Goal: Transaction & Acquisition: Purchase product/service

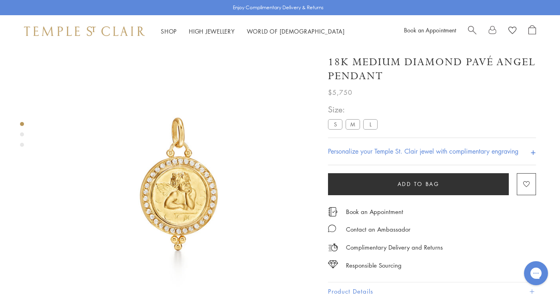
click at [335, 126] on label "S" at bounding box center [335, 124] width 14 height 10
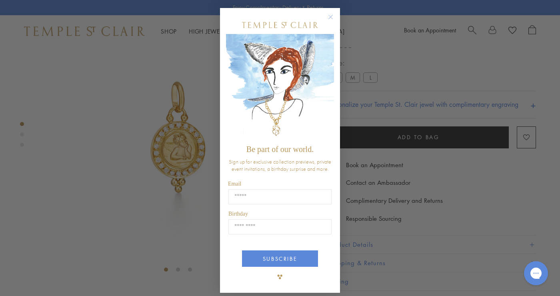
scroll to position [47, 0]
click at [330, 16] on circle "Close dialog" at bounding box center [331, 17] width 10 height 10
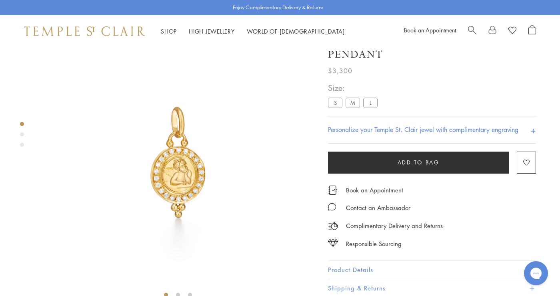
scroll to position [16, 0]
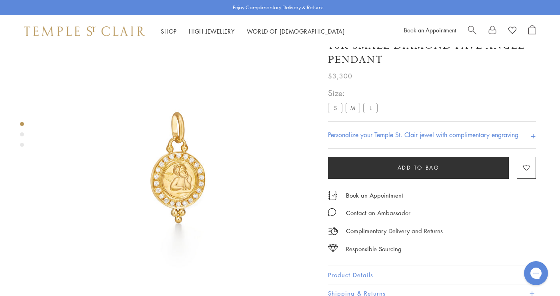
click at [333, 113] on label "S" at bounding box center [335, 108] width 14 height 10
click at [197, 163] on img at bounding box center [178, 169] width 276 height 276
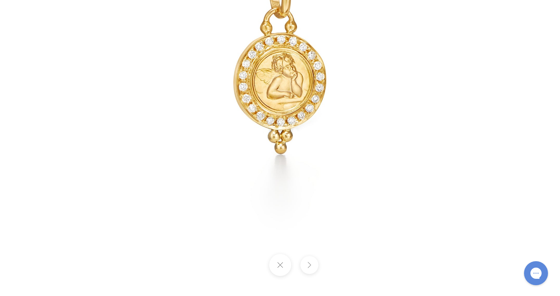
click at [305, 254] on div at bounding box center [280, 265] width 560 height 22
click at [305, 265] on button at bounding box center [309, 265] width 18 height 18
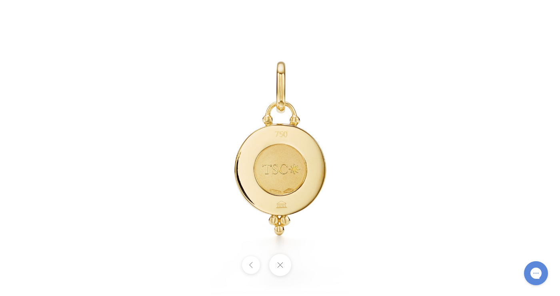
click at [283, 260] on button at bounding box center [280, 265] width 22 height 22
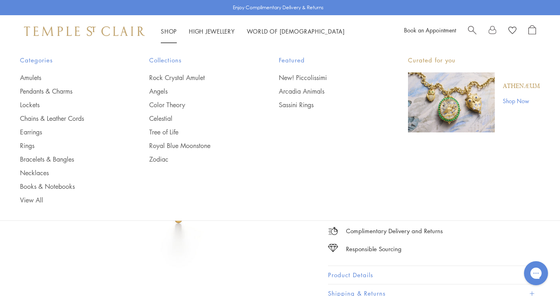
click at [169, 29] on link "Shop Shop" at bounding box center [169, 31] width 16 height 8
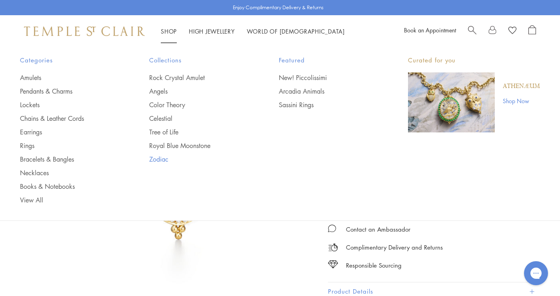
click at [160, 160] on link "Zodiac" at bounding box center [197, 159] width 97 height 9
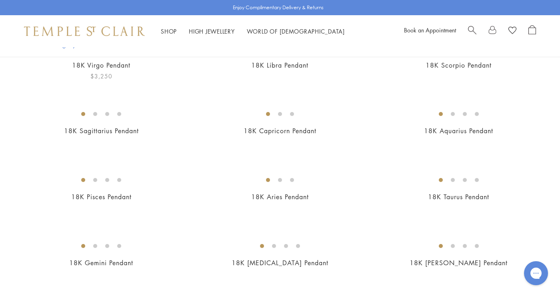
scroll to position [220, 0]
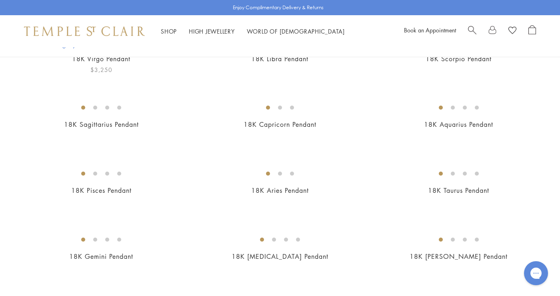
click at [0, 0] on img at bounding box center [0, 0] width 0 height 0
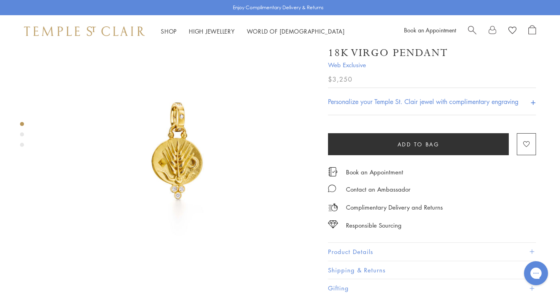
scroll to position [34, 0]
click at [169, 147] on img at bounding box center [178, 152] width 276 height 276
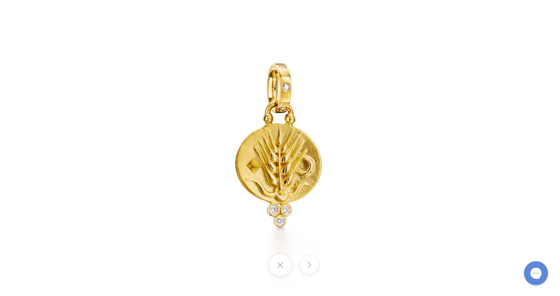
click at [305, 264] on button at bounding box center [309, 265] width 18 height 18
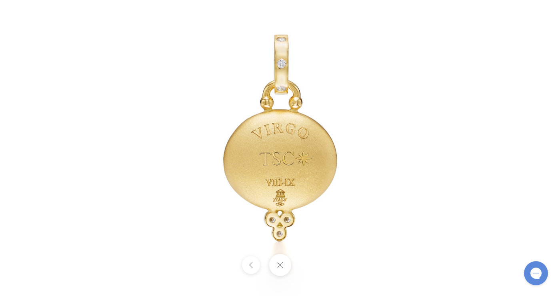
click at [312, 267] on div at bounding box center [280, 265] width 560 height 22
click at [277, 265] on button at bounding box center [280, 265] width 22 height 22
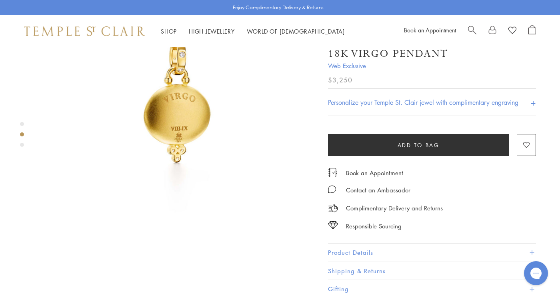
scroll to position [365, 0]
click at [377, 282] on button "Gifting" at bounding box center [432, 289] width 208 height 18
click at [339, 288] on button "Gifting" at bounding box center [432, 289] width 208 height 18
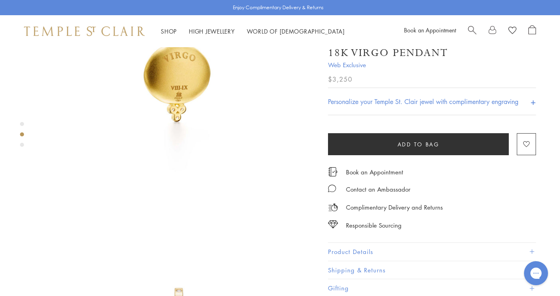
scroll to position [416, 0]
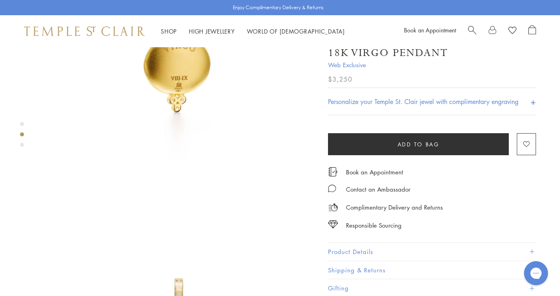
click at [338, 279] on button "Gifting" at bounding box center [432, 288] width 208 height 18
click at [338, 285] on button "Gifting" at bounding box center [432, 288] width 208 height 18
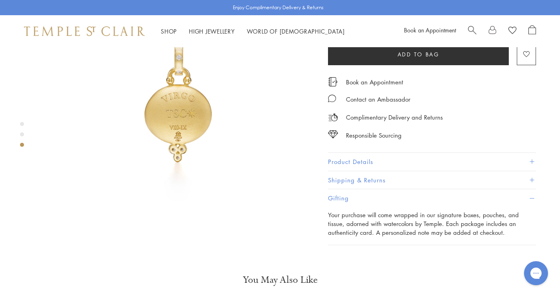
scroll to position [760, 0]
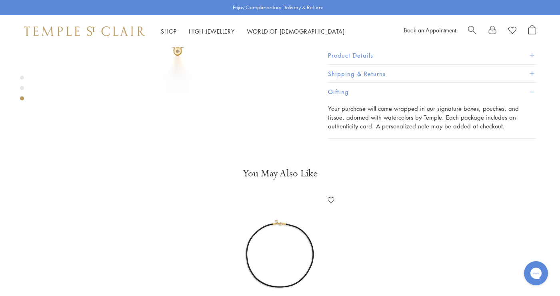
click at [291, 228] on img at bounding box center [280, 251] width 115 height 115
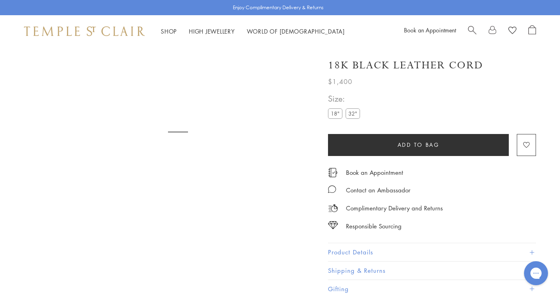
scroll to position [47, 0]
